Goal: Information Seeking & Learning: Learn about a topic

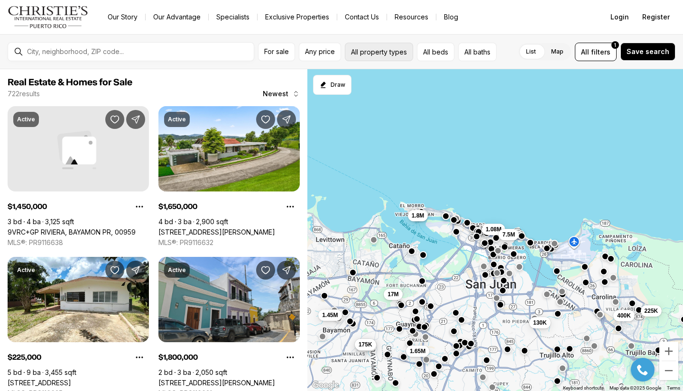
click at [368, 54] on button "All property types" at bounding box center [379, 52] width 68 height 18
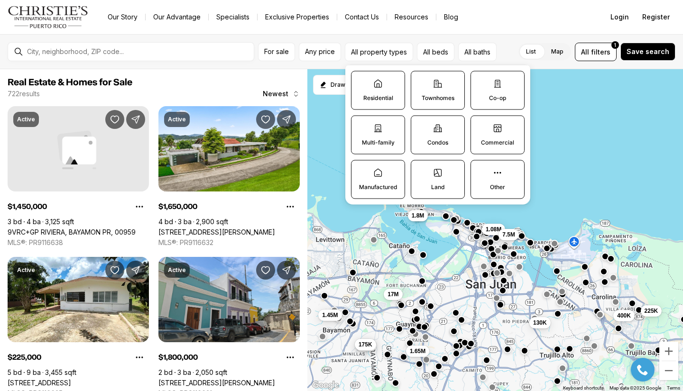
click at [490, 129] on label "Commercial" at bounding box center [498, 135] width 54 height 39
click at [481, 126] on button "Commercial" at bounding box center [475, 120] width 9 height 9
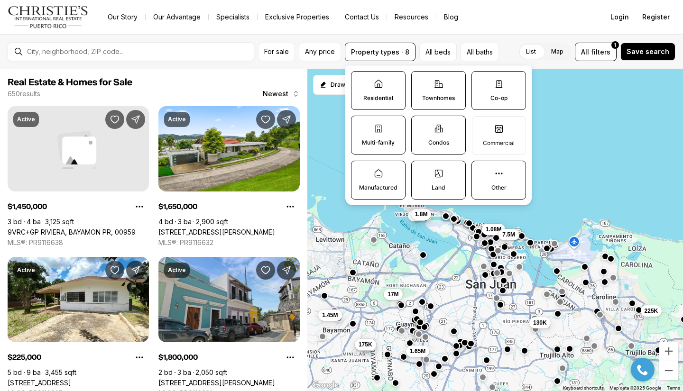
click at [440, 180] on label "Land" at bounding box center [438, 180] width 55 height 39
click at [421, 171] on button "Land" at bounding box center [416, 165] width 9 height 9
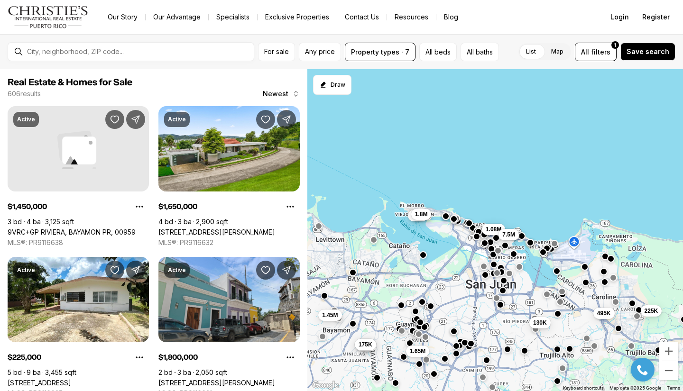
click at [563, 179] on div "225K 495K 130K 1.08M 7.5M 1.45M 175K 175K 1.65M 1.8M 1.8M" at bounding box center [495, 230] width 376 height 323
click at [399, 53] on button "Property types · 7" at bounding box center [380, 52] width 71 height 18
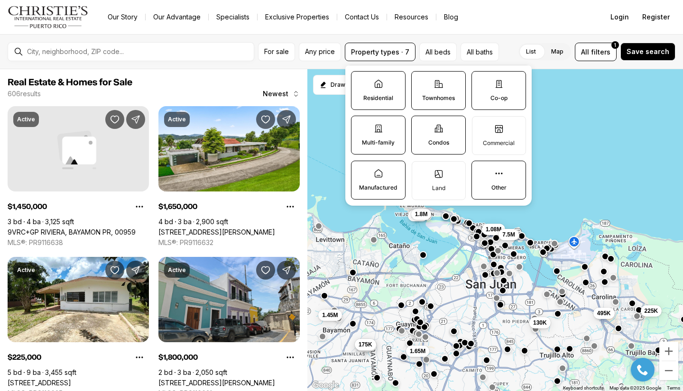
click at [386, 89] on label "Residential" at bounding box center [378, 90] width 55 height 39
click at [361, 81] on button "Residential" at bounding box center [355, 76] width 9 height 9
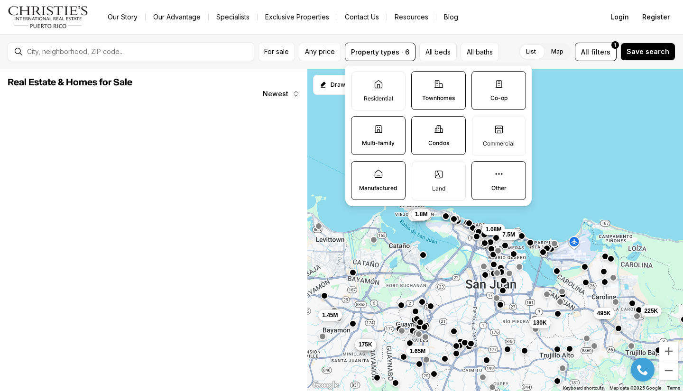
click at [429, 93] on label "Townhomes" at bounding box center [438, 90] width 55 height 39
click at [421, 81] on button "Townhomes" at bounding box center [416, 76] width 9 height 9
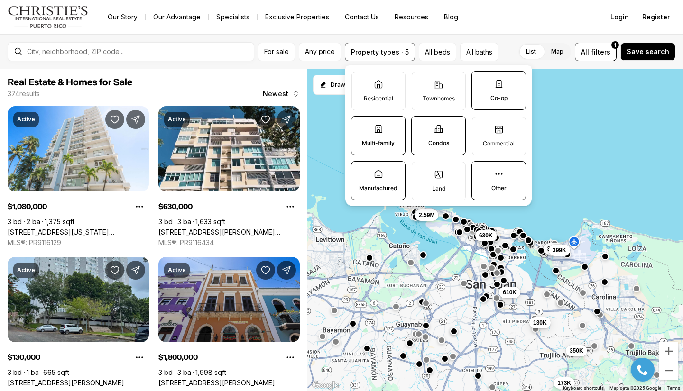
click at [493, 100] on p "Co-op" at bounding box center [498, 98] width 17 height 8
click at [481, 81] on button "Co-op" at bounding box center [476, 76] width 9 height 9
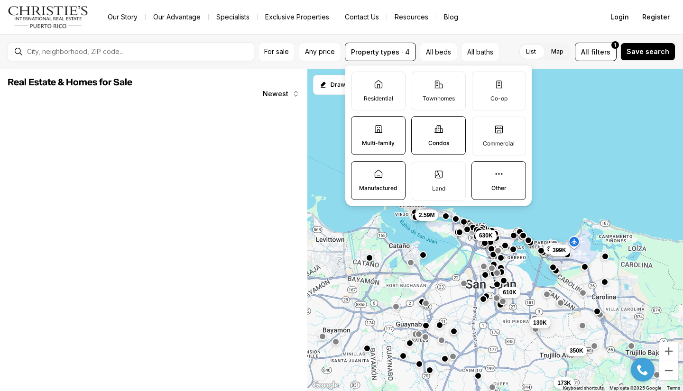
click at [444, 133] on label "Condos" at bounding box center [438, 135] width 55 height 39
click at [421, 126] on button "Condos" at bounding box center [416, 121] width 9 height 9
click at [386, 132] on label "Multi-family" at bounding box center [378, 135] width 55 height 39
click at [361, 126] on button "Multi-family" at bounding box center [355, 121] width 9 height 9
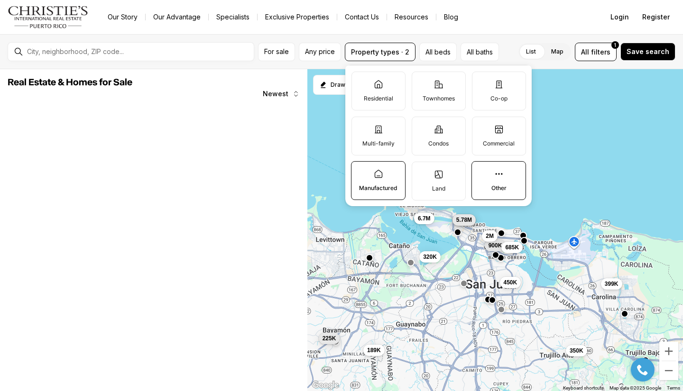
click at [387, 172] on label "Manufactured" at bounding box center [378, 180] width 55 height 39
click at [361, 171] on button "Manufactured" at bounding box center [355, 166] width 9 height 9
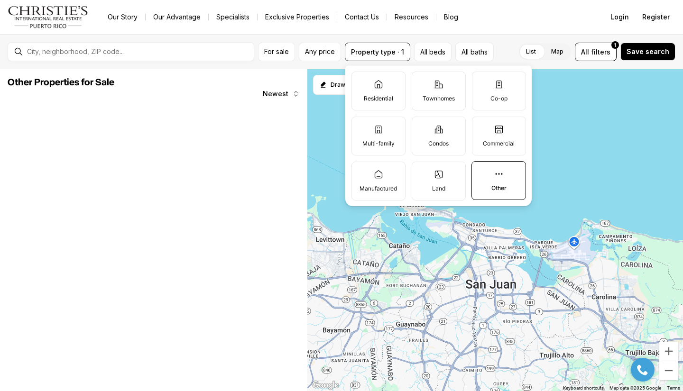
click at [484, 175] on label "Other" at bounding box center [499, 180] width 55 height 39
click at [481, 171] on button "Other" at bounding box center [476, 166] width 9 height 9
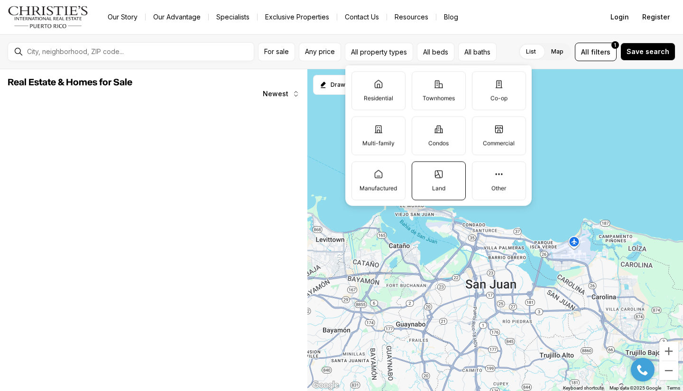
click at [449, 179] on label "Land" at bounding box center [439, 180] width 54 height 39
click at [422, 171] on button "Land" at bounding box center [416, 166] width 9 height 9
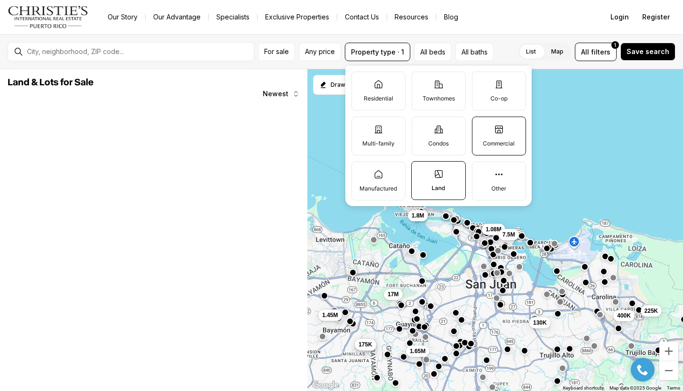
click at [494, 144] on p "Commercial" at bounding box center [499, 144] width 32 height 8
click at [482, 127] on button "Commercial" at bounding box center [476, 121] width 9 height 9
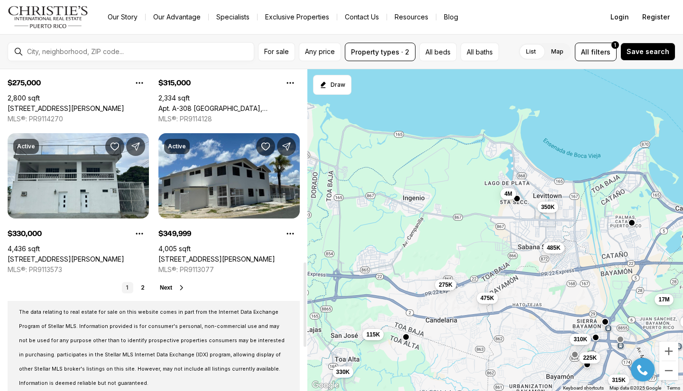
scroll to position [736, 0]
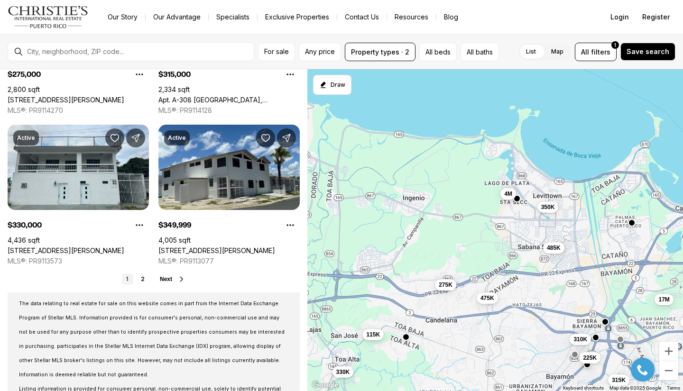
click at [166, 282] on span "Next" at bounding box center [166, 279] width 12 height 7
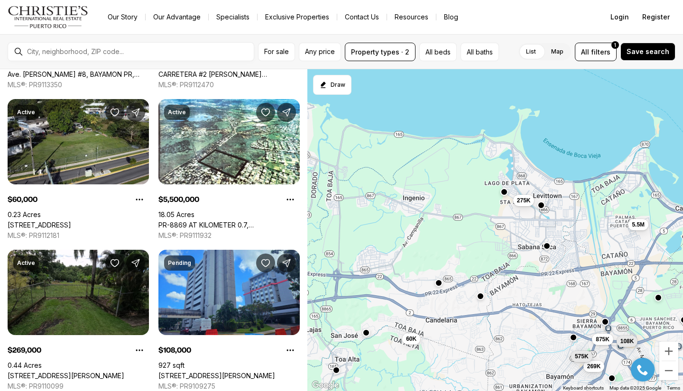
scroll to position [157, 0]
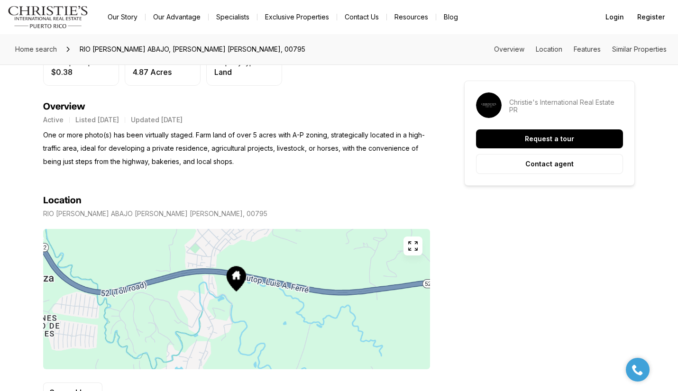
scroll to position [304, 0]
